Goal: Information Seeking & Learning: Understand process/instructions

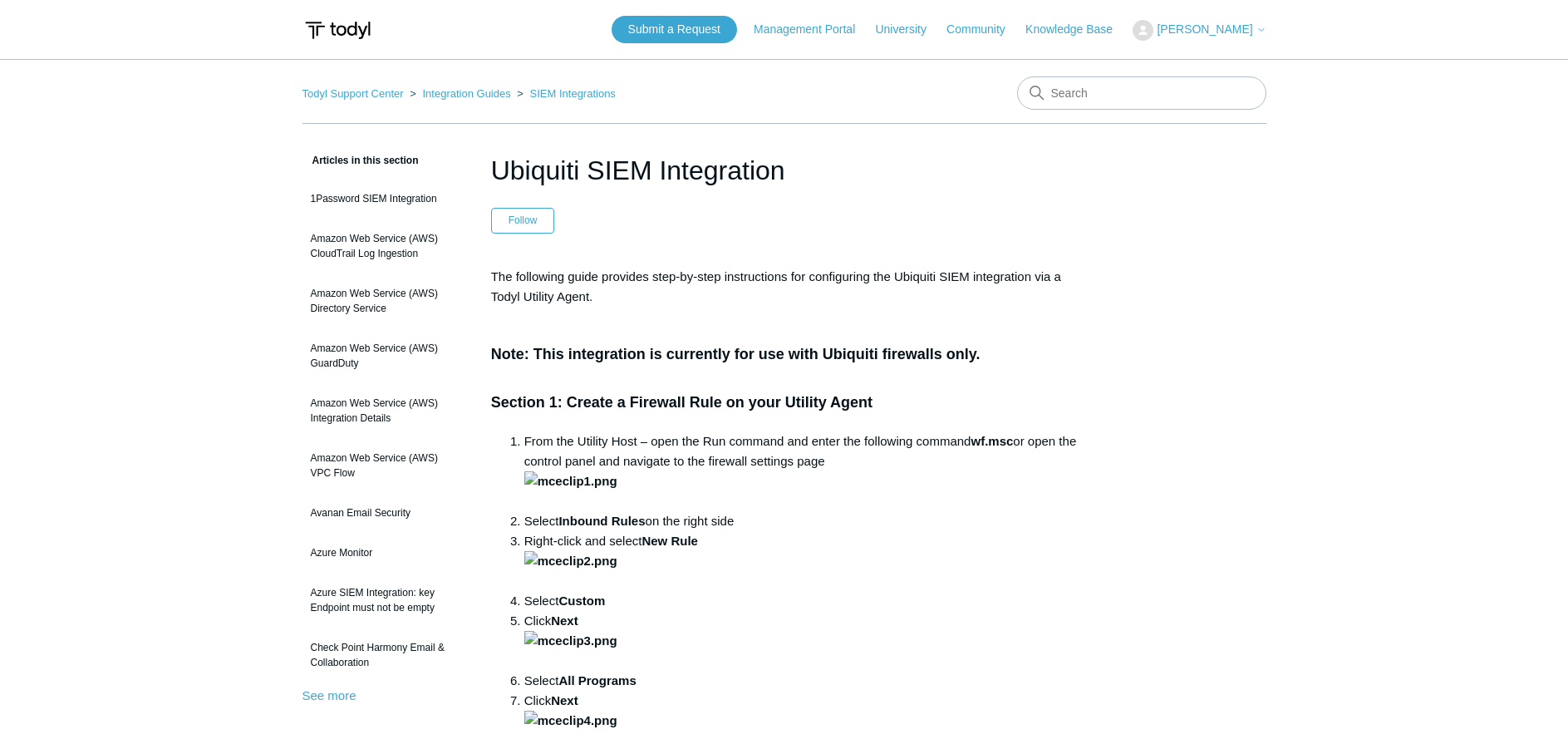
drag, startPoint x: 153, startPoint y: 514, endPoint x: 176, endPoint y: 482, distance: 39.4
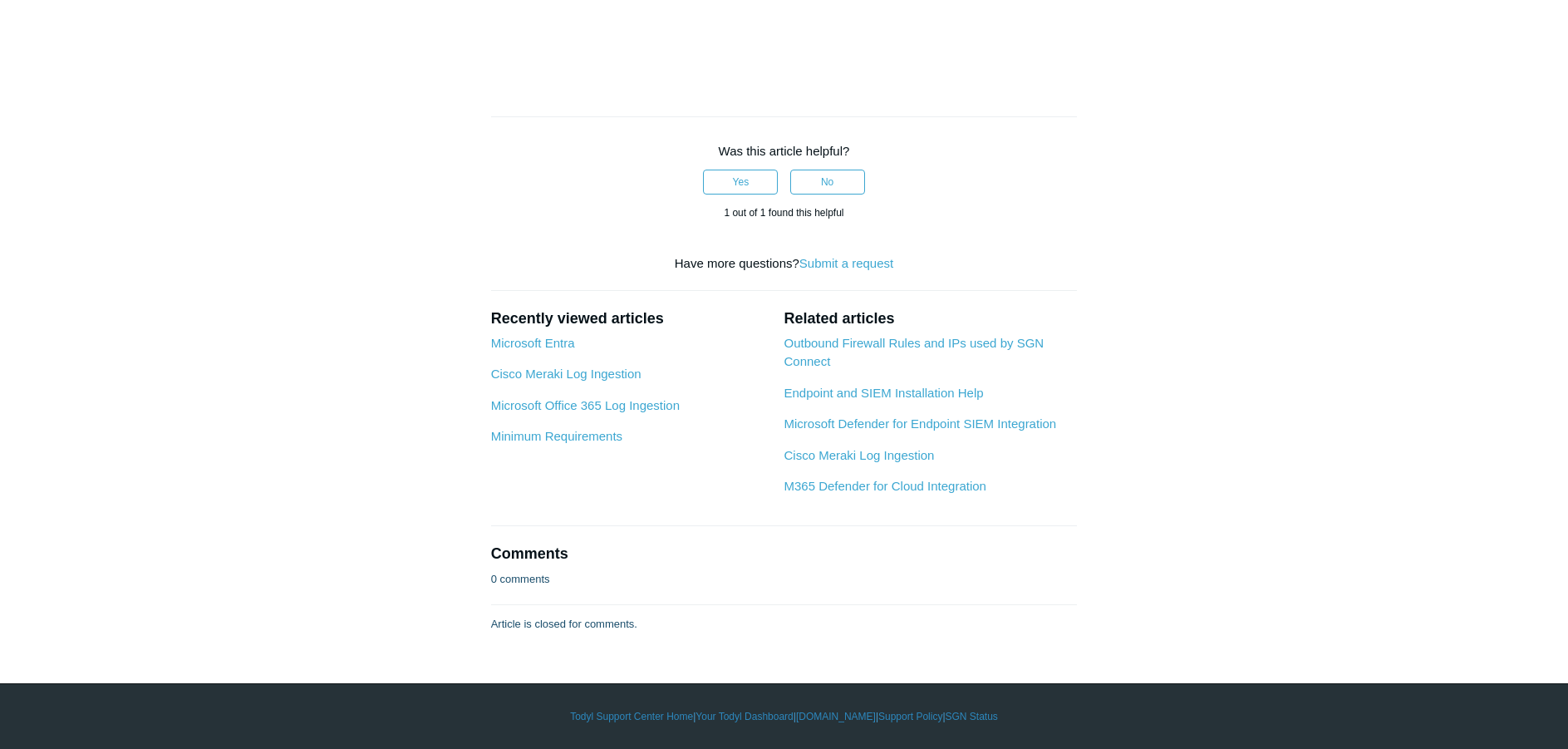
scroll to position [5322, 0]
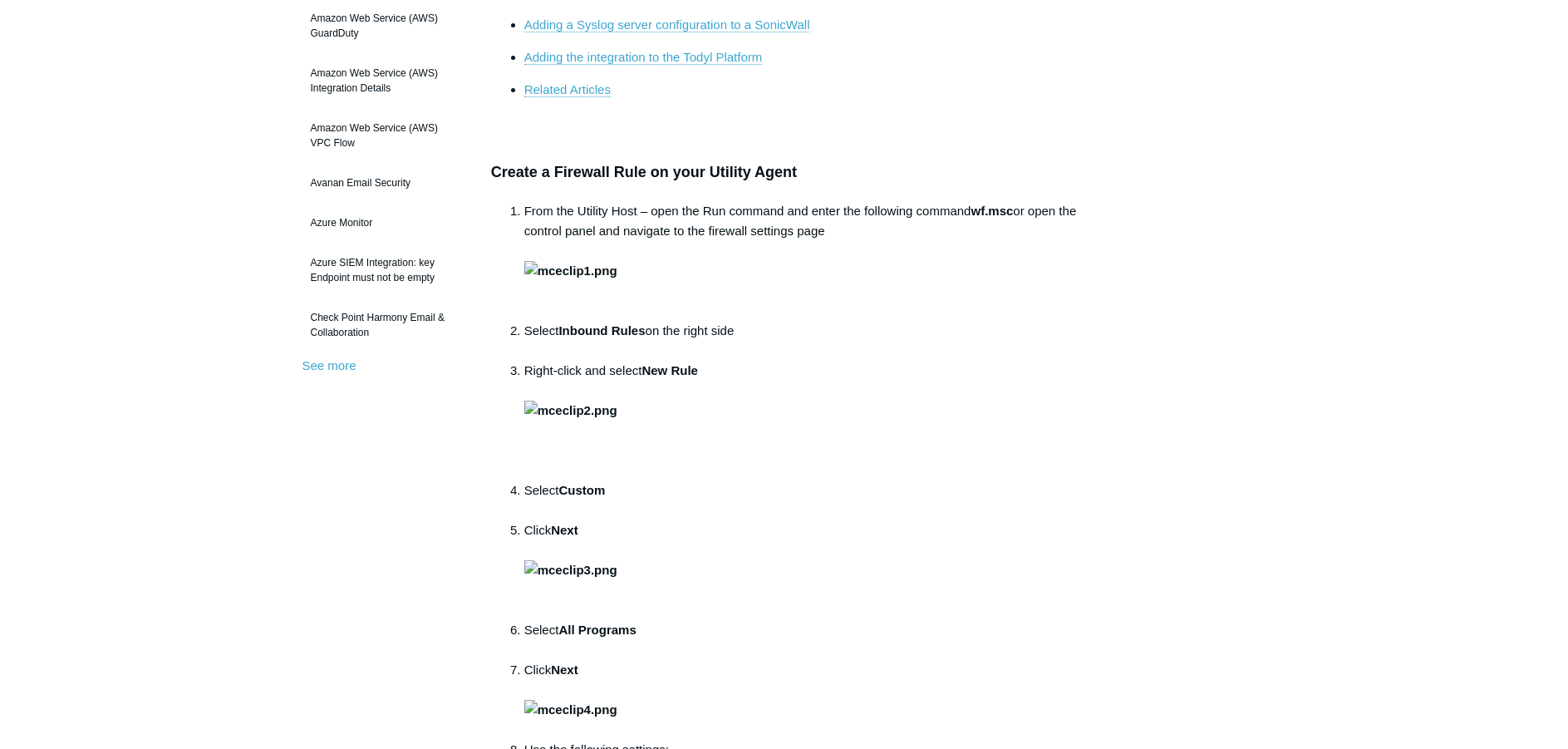
scroll to position [333, 0]
drag, startPoint x: 238, startPoint y: 579, endPoint x: 255, endPoint y: 583, distance: 17.5
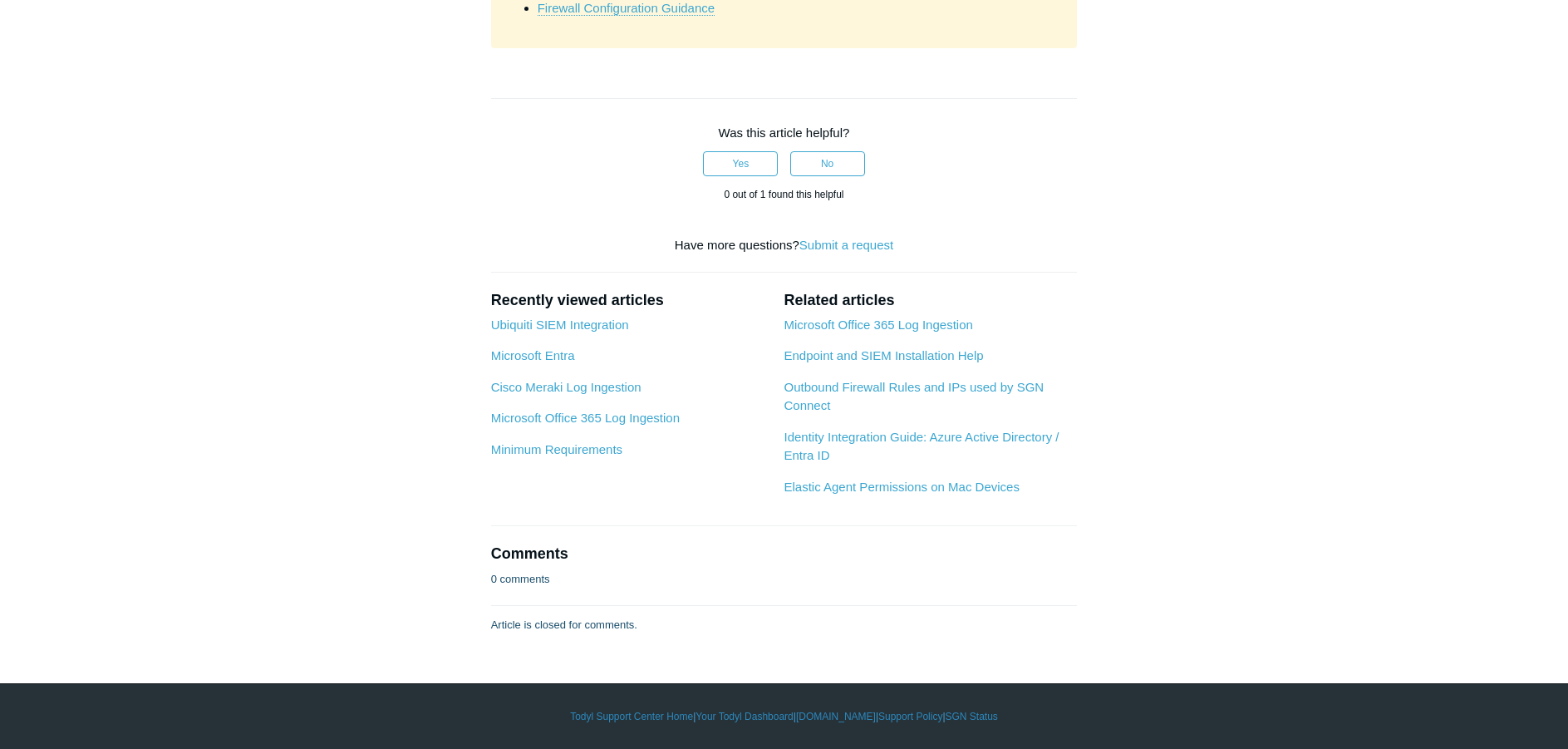
scroll to position [5322, 0]
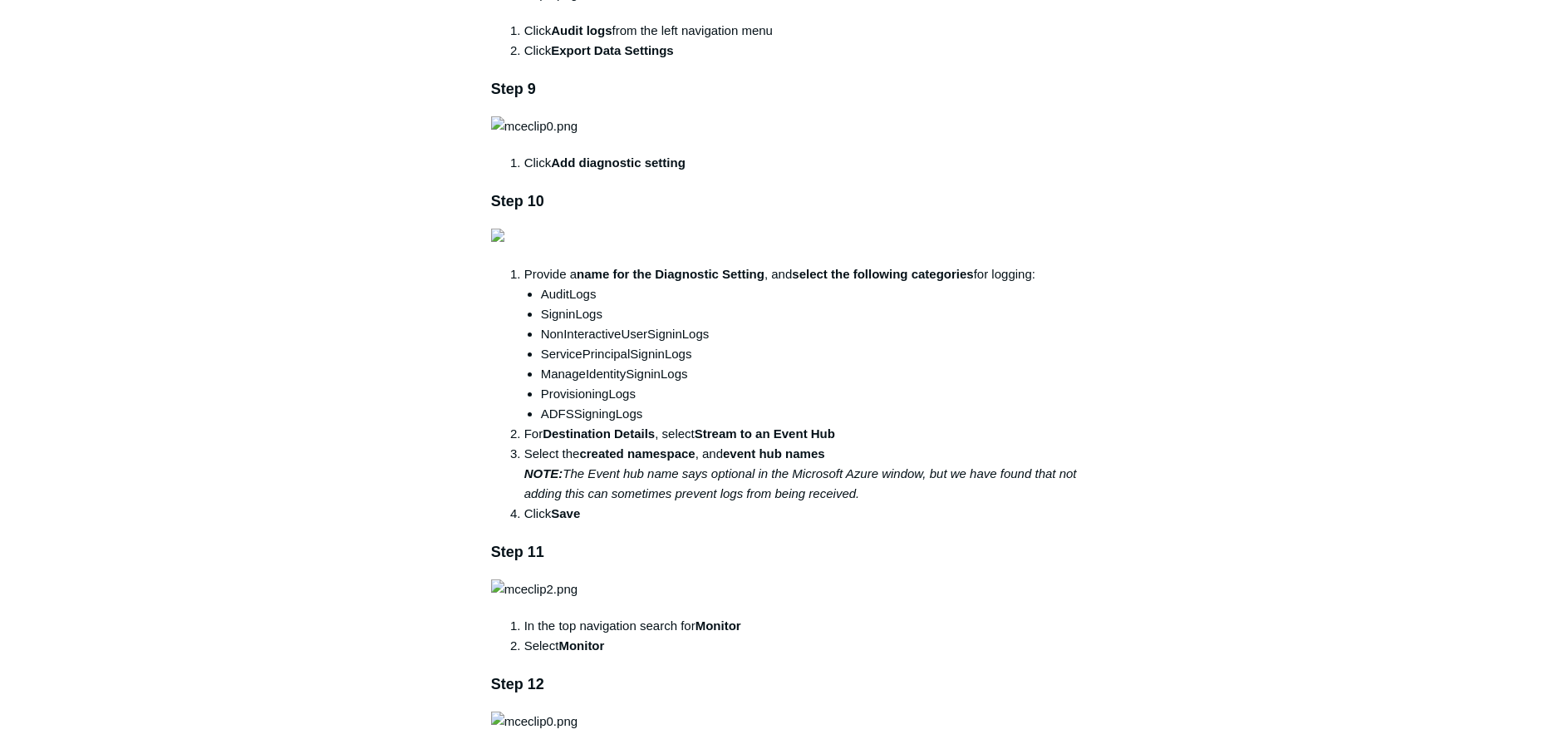
scroll to position [1913, 0]
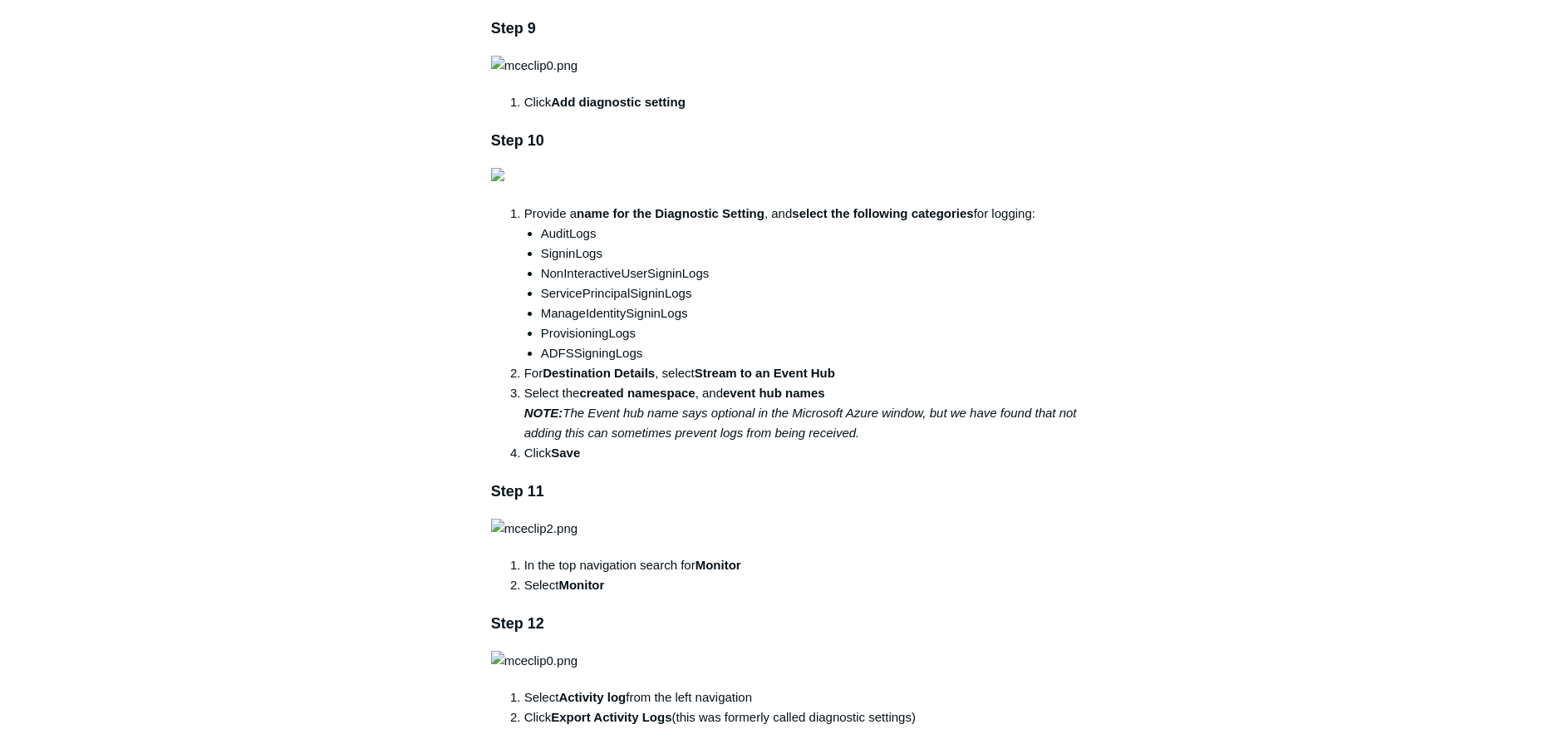
drag, startPoint x: 1175, startPoint y: 78, endPoint x: 1257, endPoint y: 96, distance: 84.0
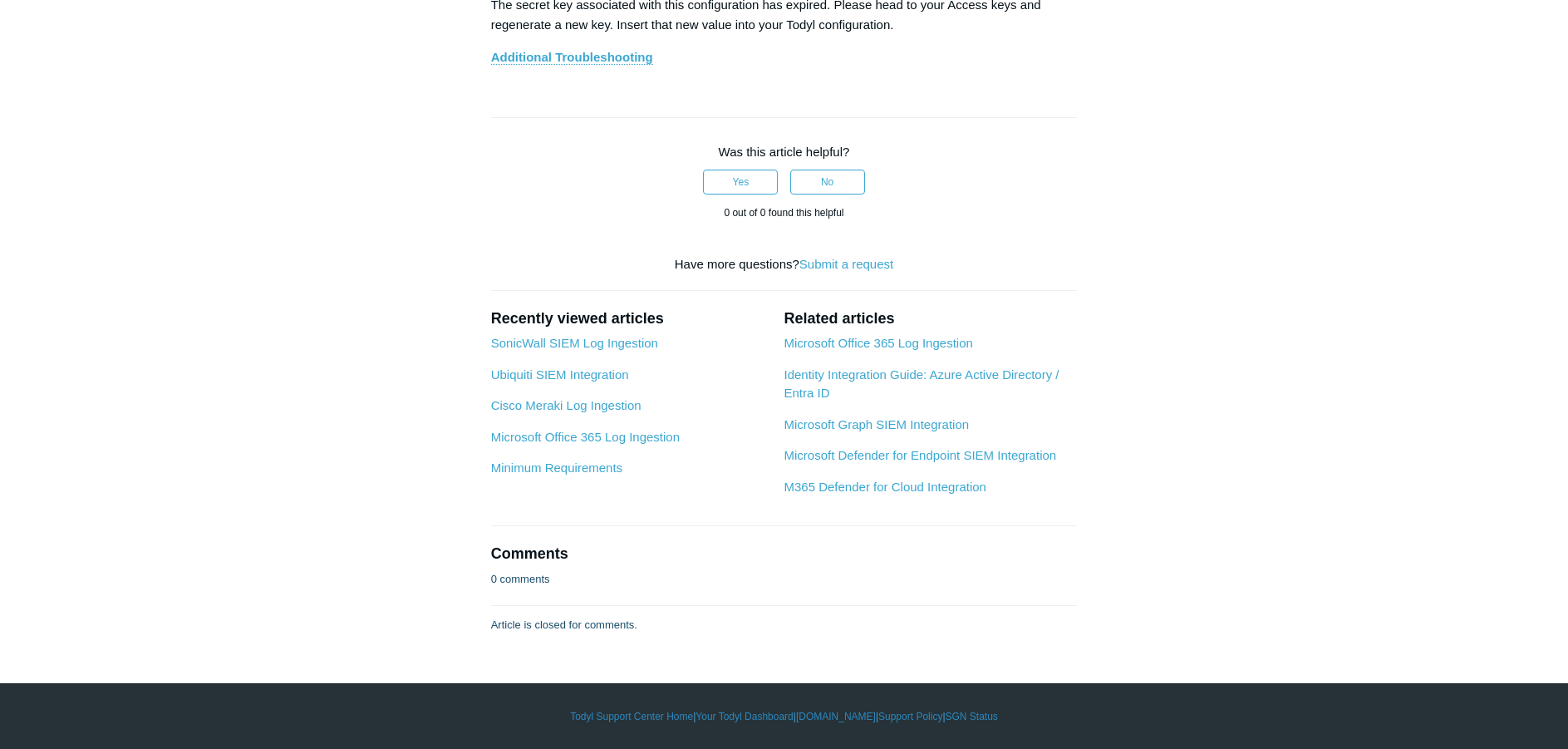
scroll to position [7733, 0]
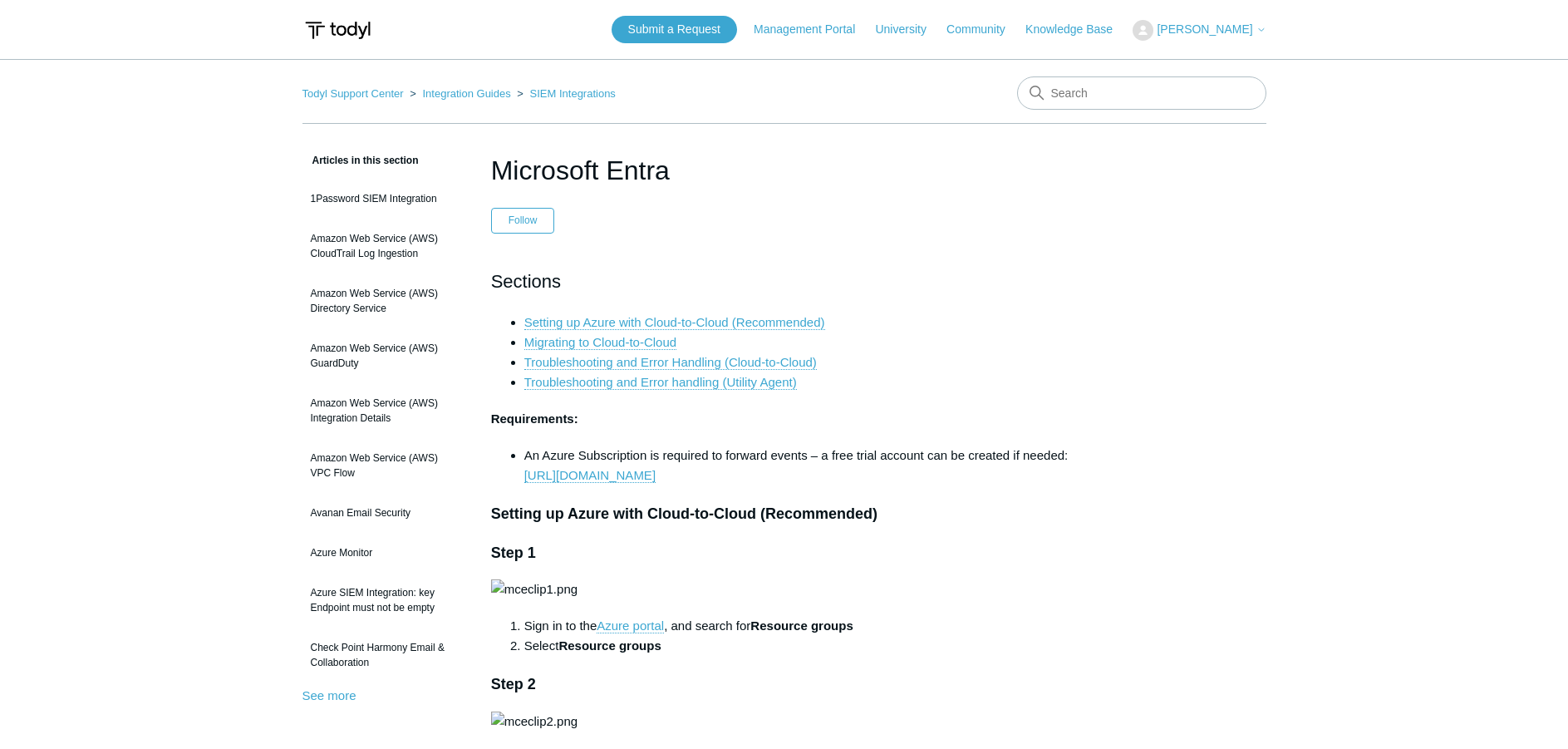
drag, startPoint x: 91, startPoint y: 386, endPoint x: 100, endPoint y: 374, distance: 15.0
